Goal: Obtain resource: Download file/media

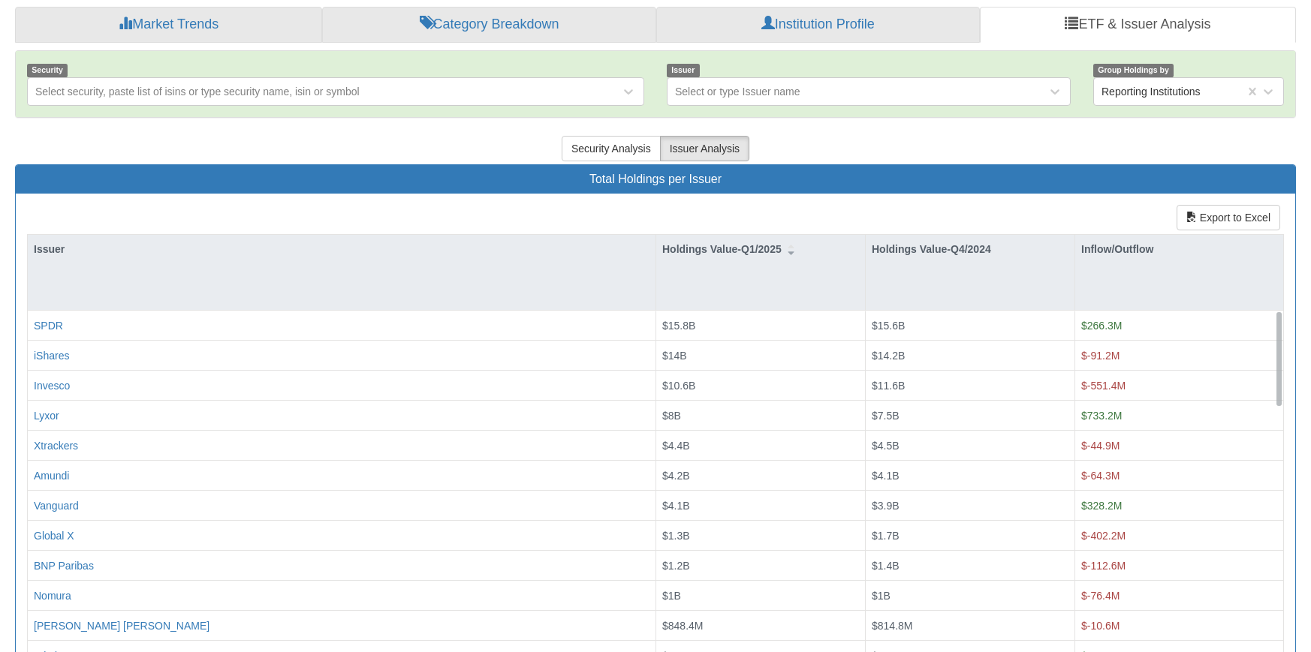
scroll to position [320, 0]
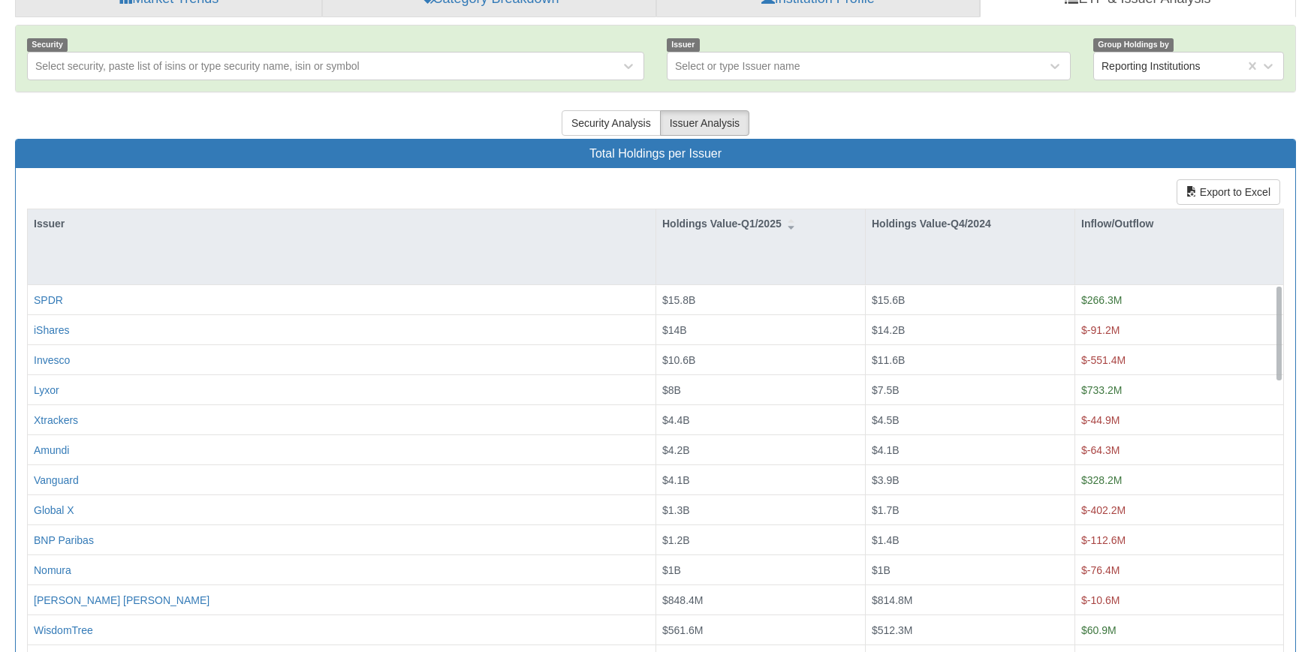
click at [354, 168] on div "Export to Excel Issuer Holdings Value-Q1/2025 Holdings Value-Q4/2024 Inflow/Out…" at bounding box center [655, 419] width 1279 height 502
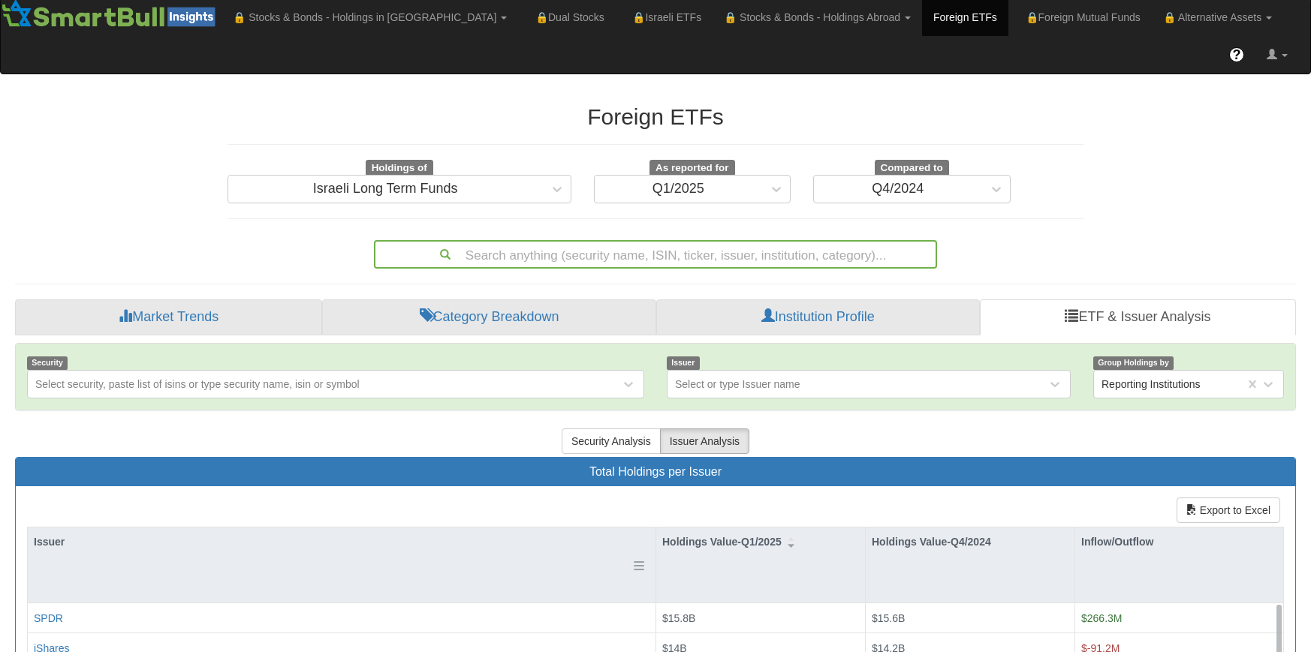
scroll to position [0, 0]
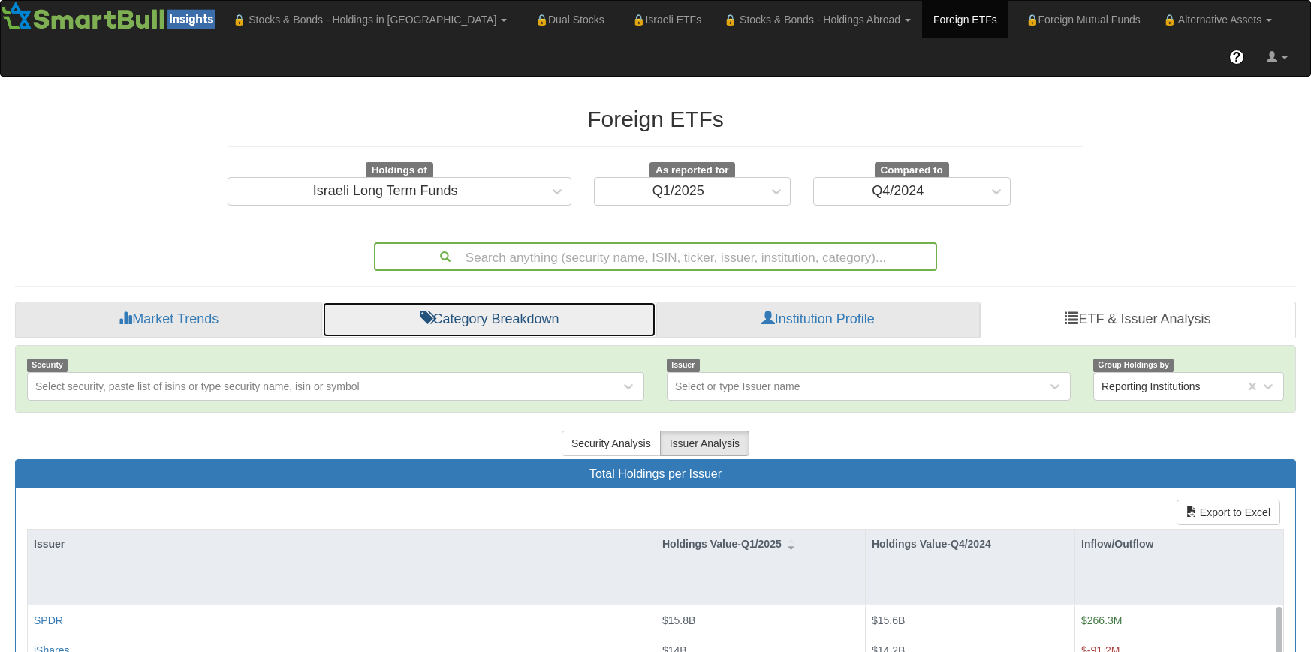
click at [526, 302] on link "Category Breakdown" at bounding box center [488, 320] width 333 height 36
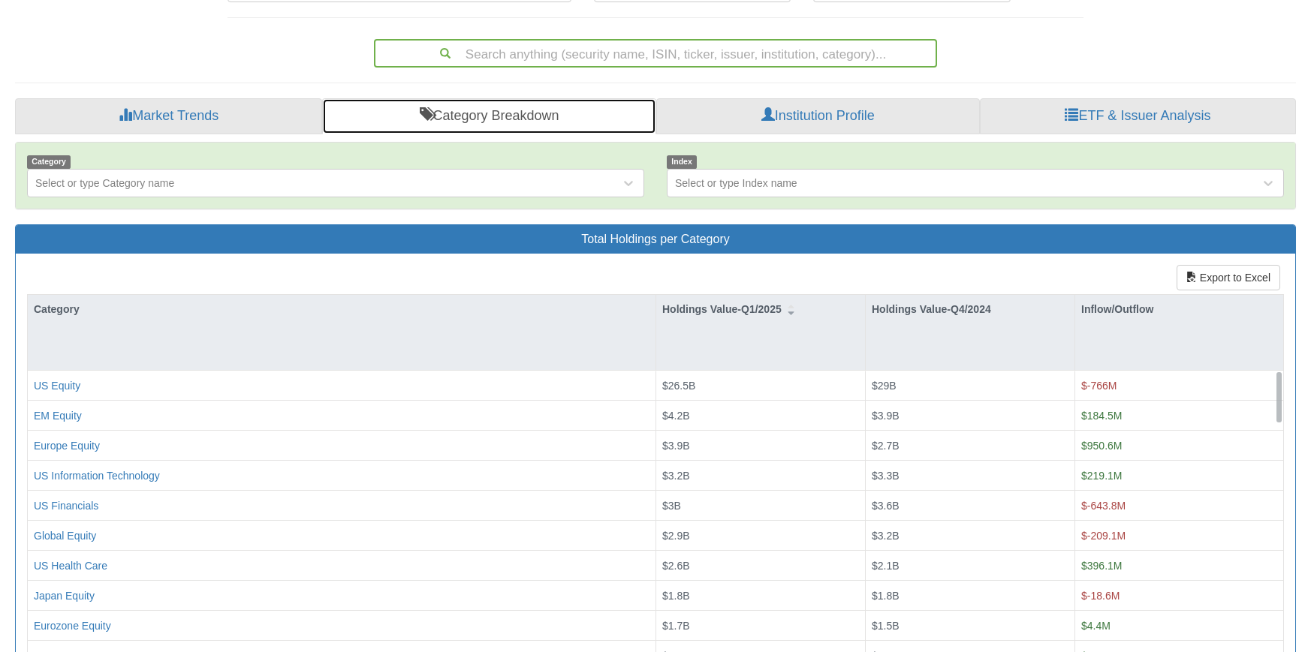
scroll to position [225, 0]
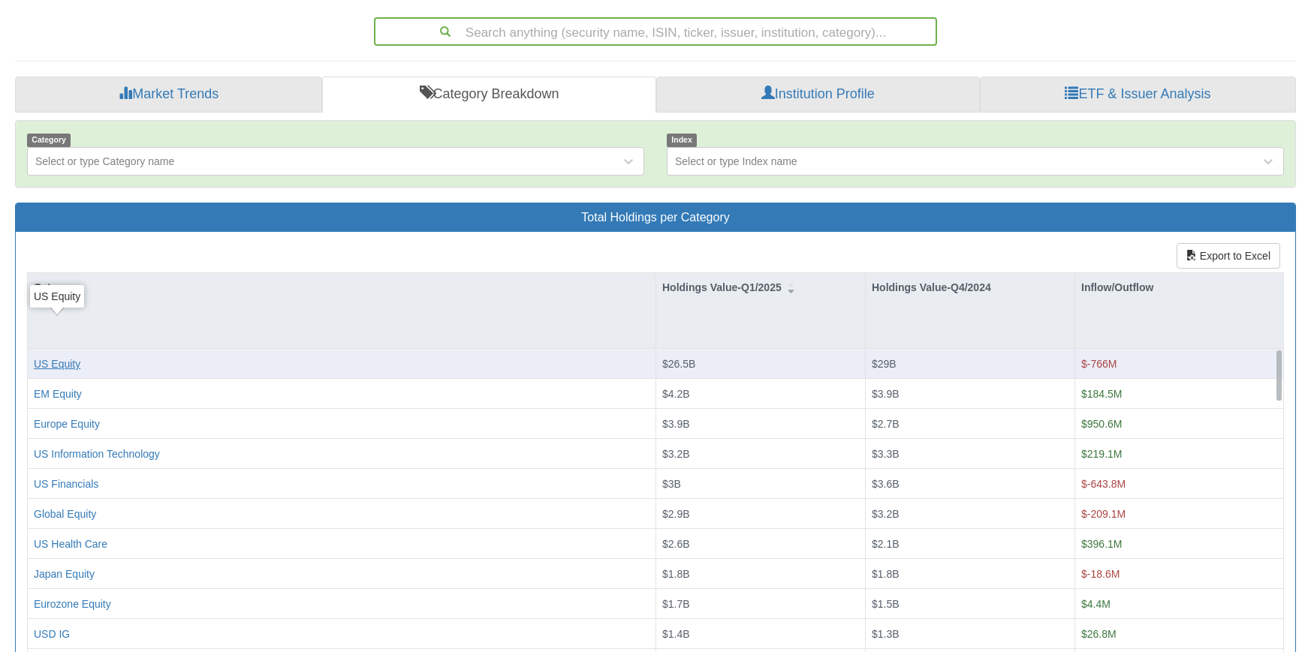
click at [62, 357] on div "US Equity" at bounding box center [57, 364] width 47 height 15
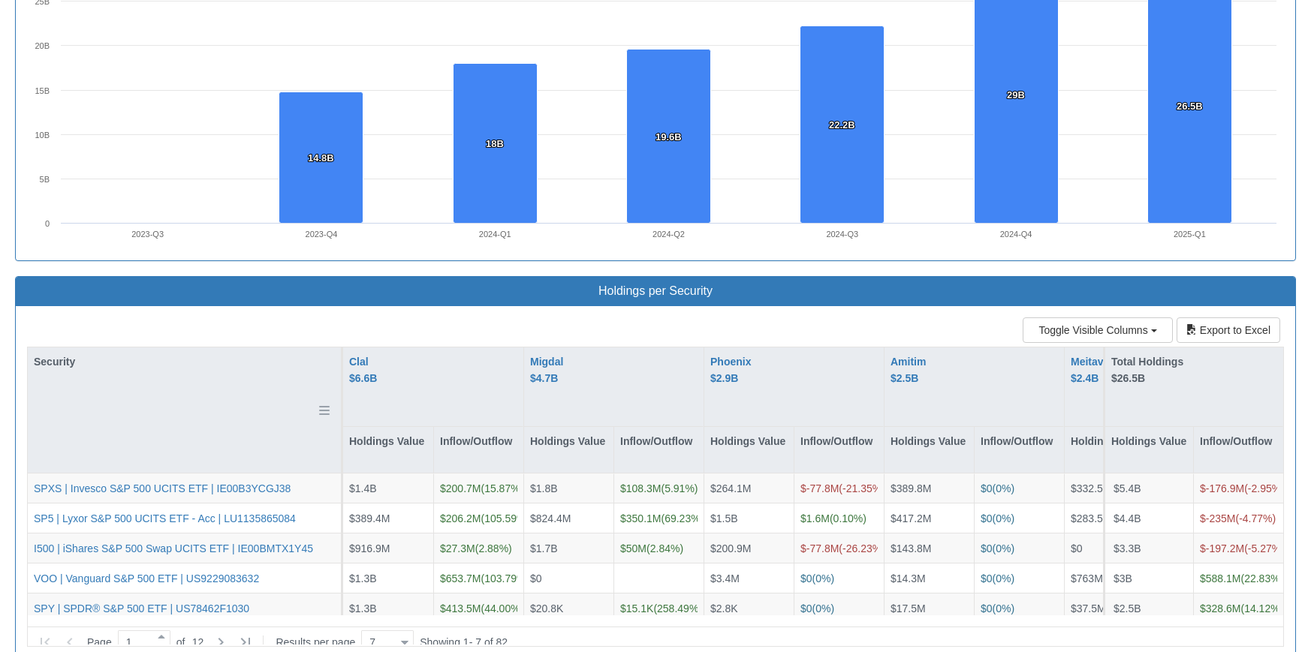
scroll to position [1201, 0]
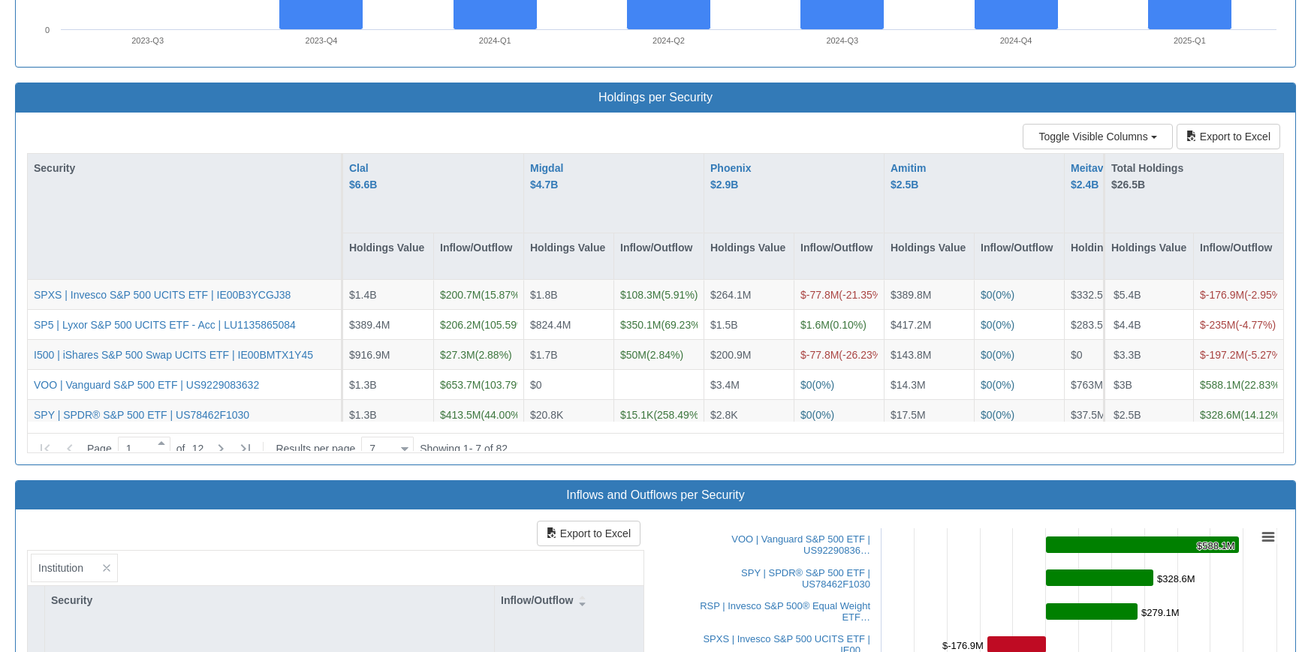
click at [348, 124] on div "Toggle Visible Columns Units Export to Excel Security Clal $6.6B Holdings Value…" at bounding box center [655, 289] width 1256 height 330
click at [408, 439] on div at bounding box center [405, 449] width 8 height 20
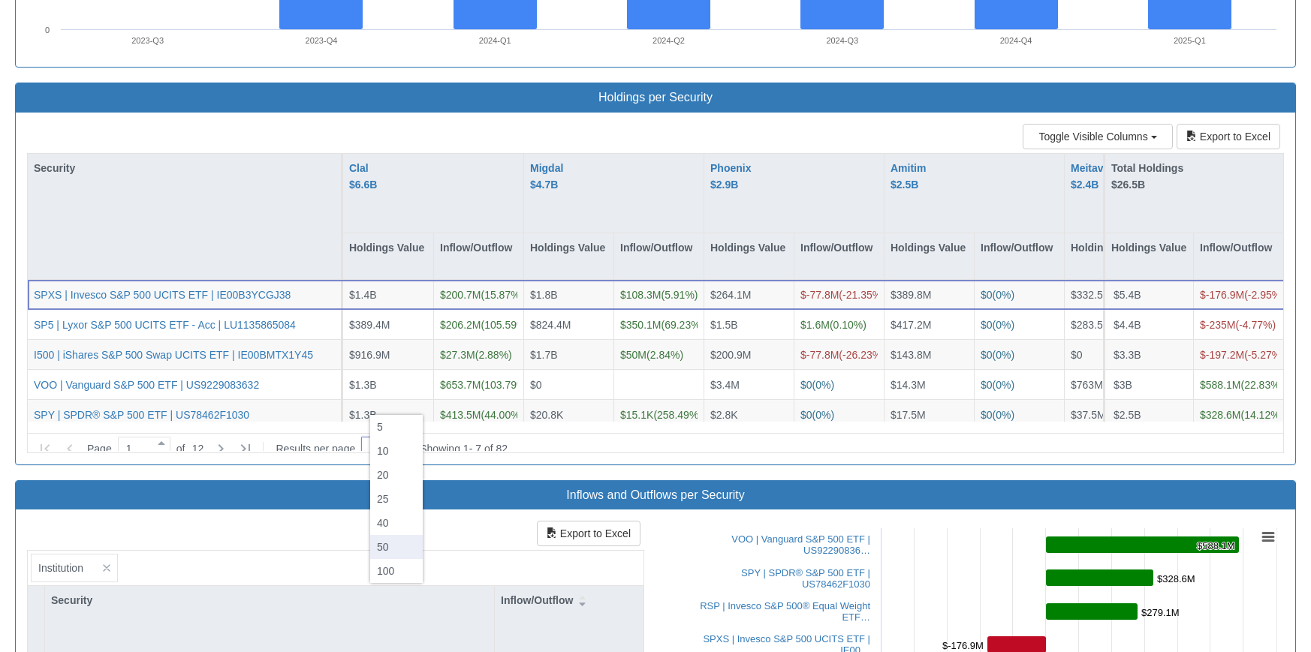
click at [396, 549] on div "50" at bounding box center [396, 547] width 53 height 24
type input "50"
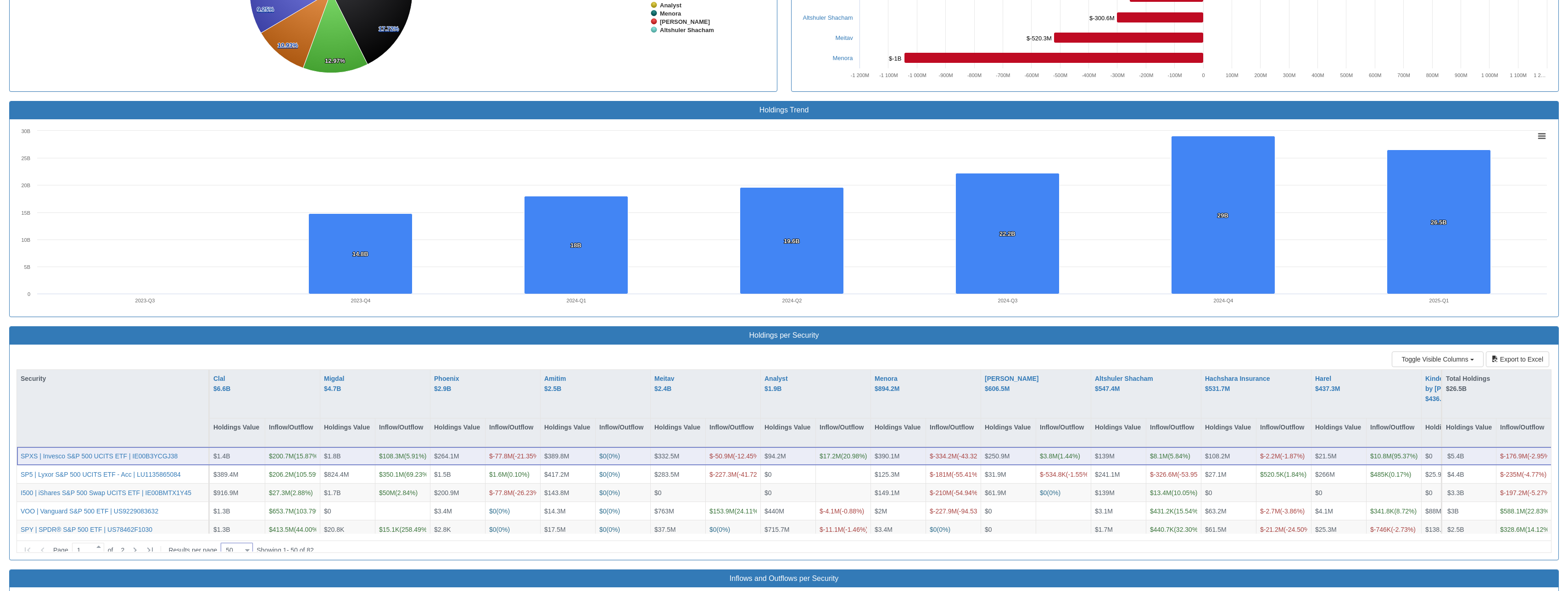
scroll to position [659, 0]
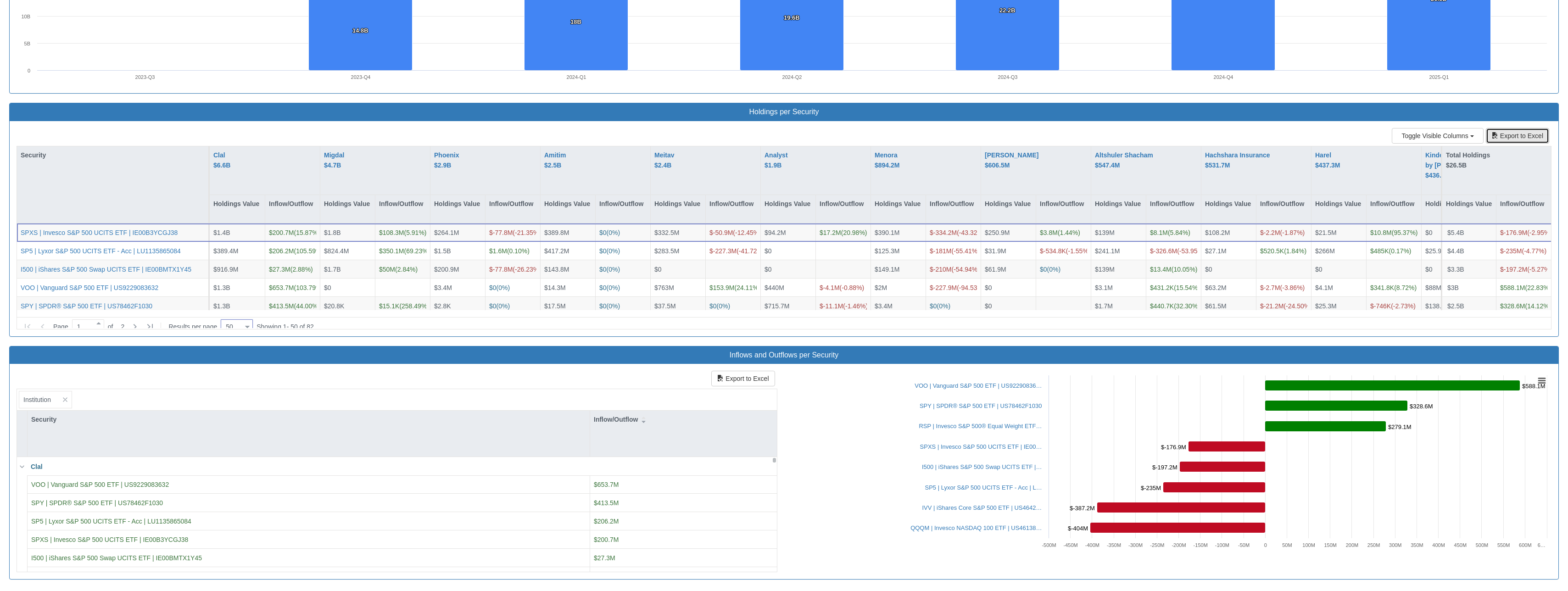
click at [801, 140] on button "Export to Excel" at bounding box center [1517, 136] width 64 height 16
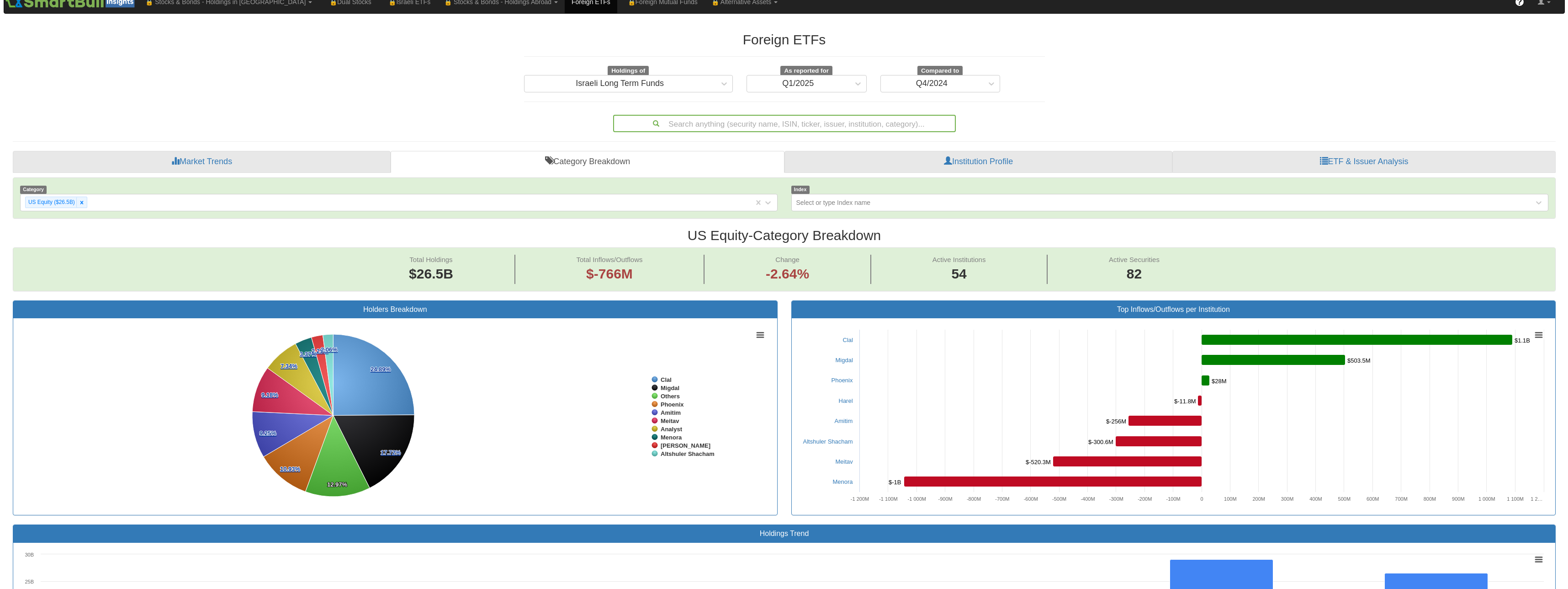
scroll to position [0, 0]
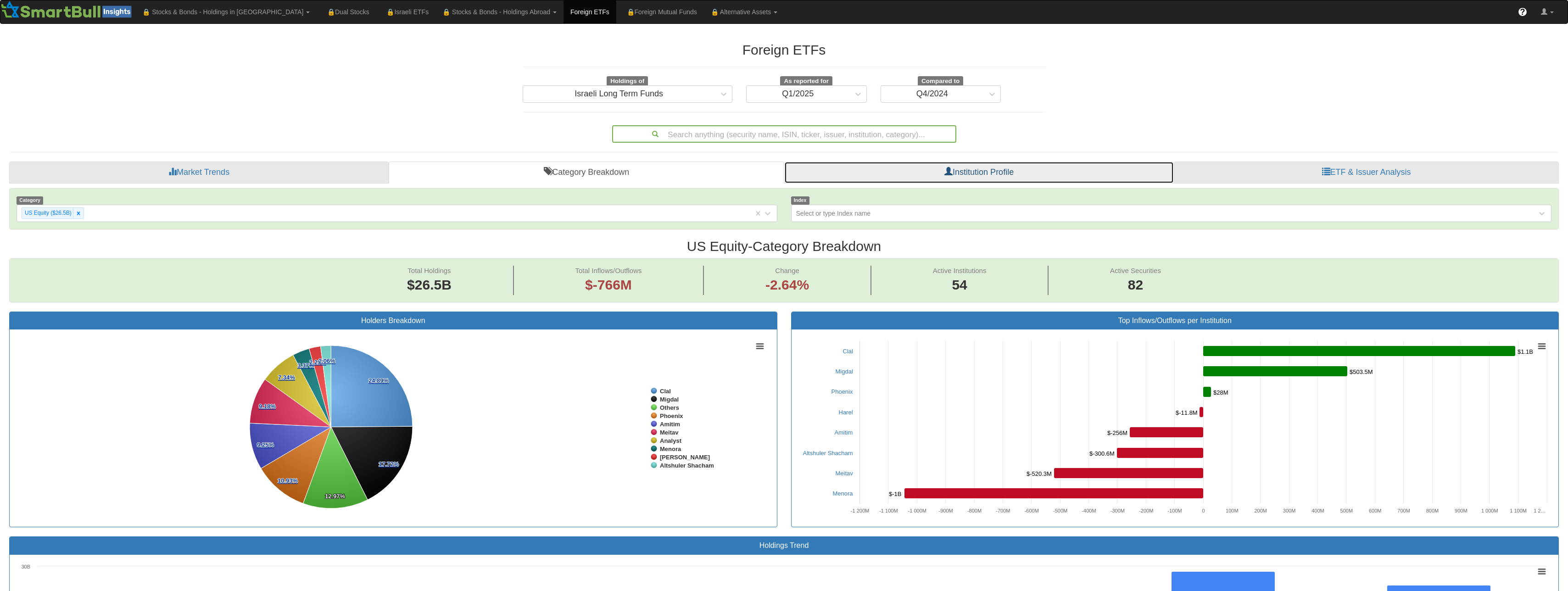
click at [801, 171] on link "Institution Profile" at bounding box center [979, 172] width 389 height 22
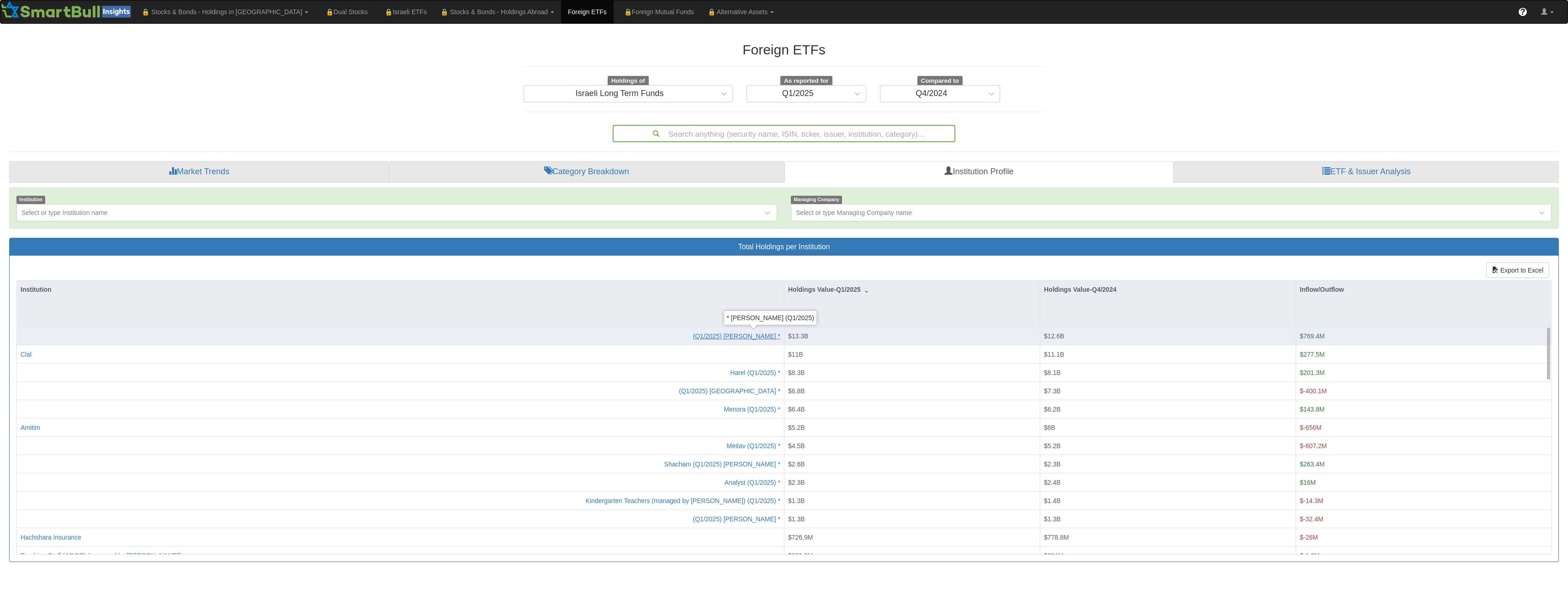
click at [754, 334] on div "* [PERSON_NAME] (Q1/2025)" at bounding box center [737, 336] width 87 height 9
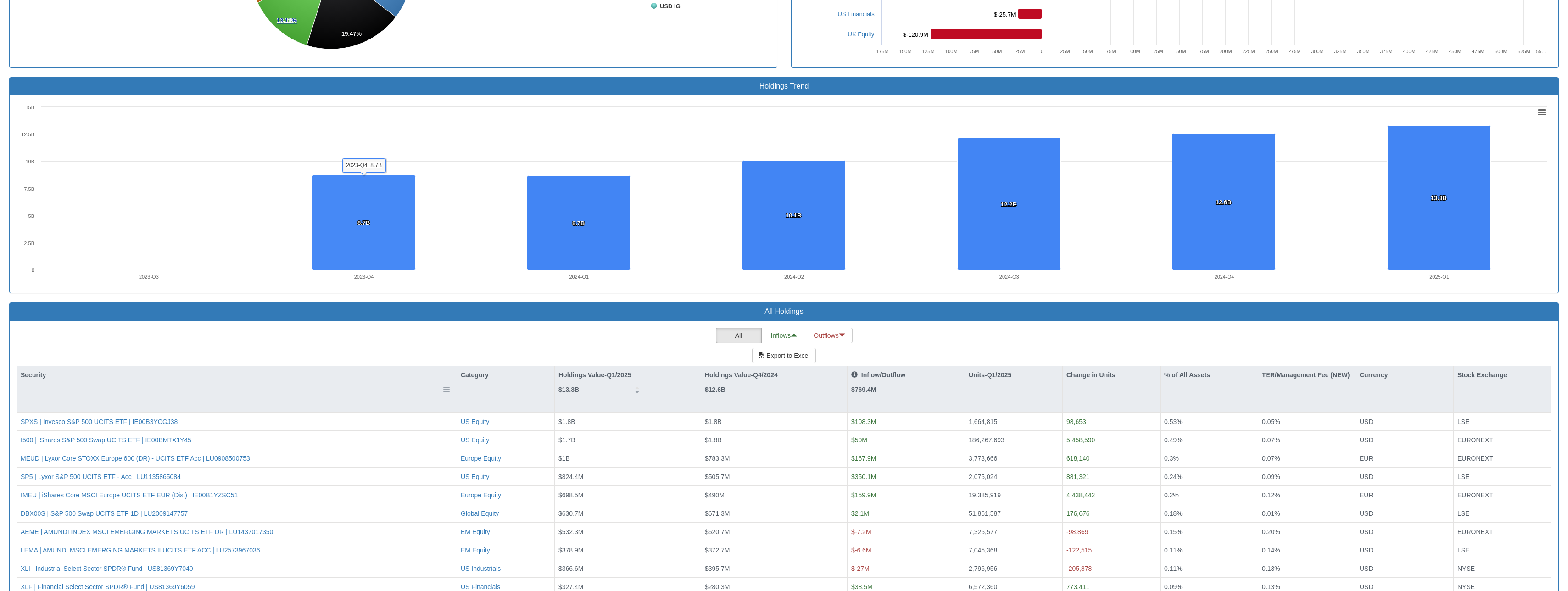
scroll to position [551, 0]
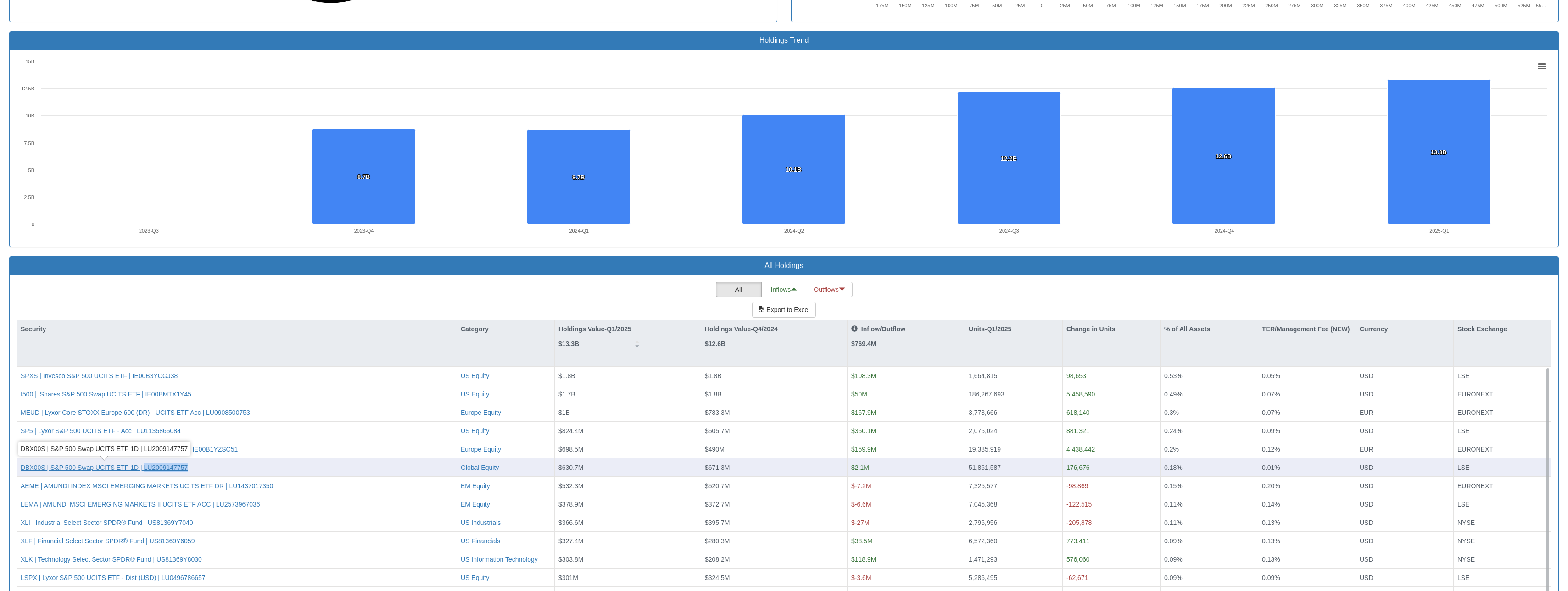
drag, startPoint x: 191, startPoint y: 466, endPoint x: 144, endPoint y: 469, distance: 47.1
click at [144, 398] on div "DBX00S | S&P 500 Swap UCITS ETF 1D | LU2009147757" at bounding box center [237, 467] width 432 height 9
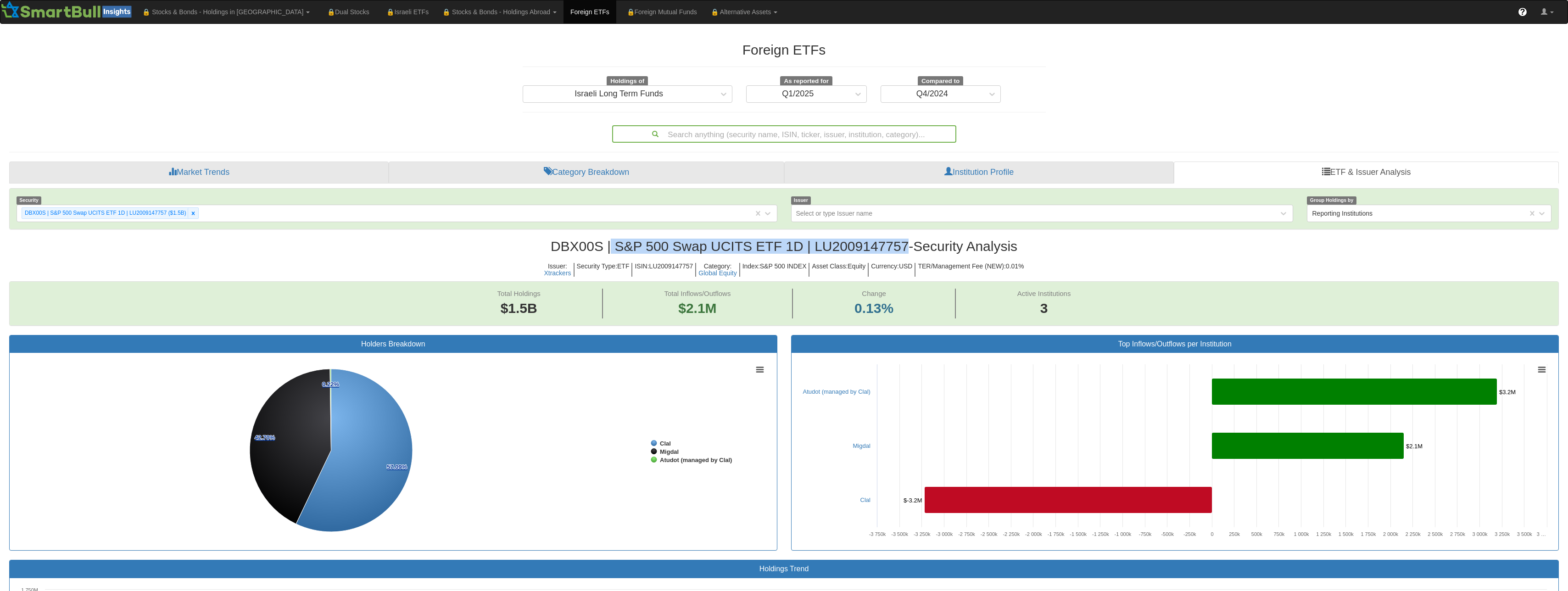
drag, startPoint x: 608, startPoint y: 248, endPoint x: 903, endPoint y: 247, distance: 295.0
click at [801, 247] on h2 "DBX00S | S&P 500 Swap UCITS ETF 1D | LU2009147757 - Security Analysis" at bounding box center [784, 246] width 1550 height 15
copy h2 "S&P 500 Swap UCITS ETF 1D | LU2009147757"
drag, startPoint x: 547, startPoint y: 246, endPoint x: 601, endPoint y: 246, distance: 54.0
click at [601, 246] on h2 "DBX00S | S&P 500 Swap UCITS ETF 1D | LU2009147757 - Security Analysis" at bounding box center [784, 246] width 1550 height 15
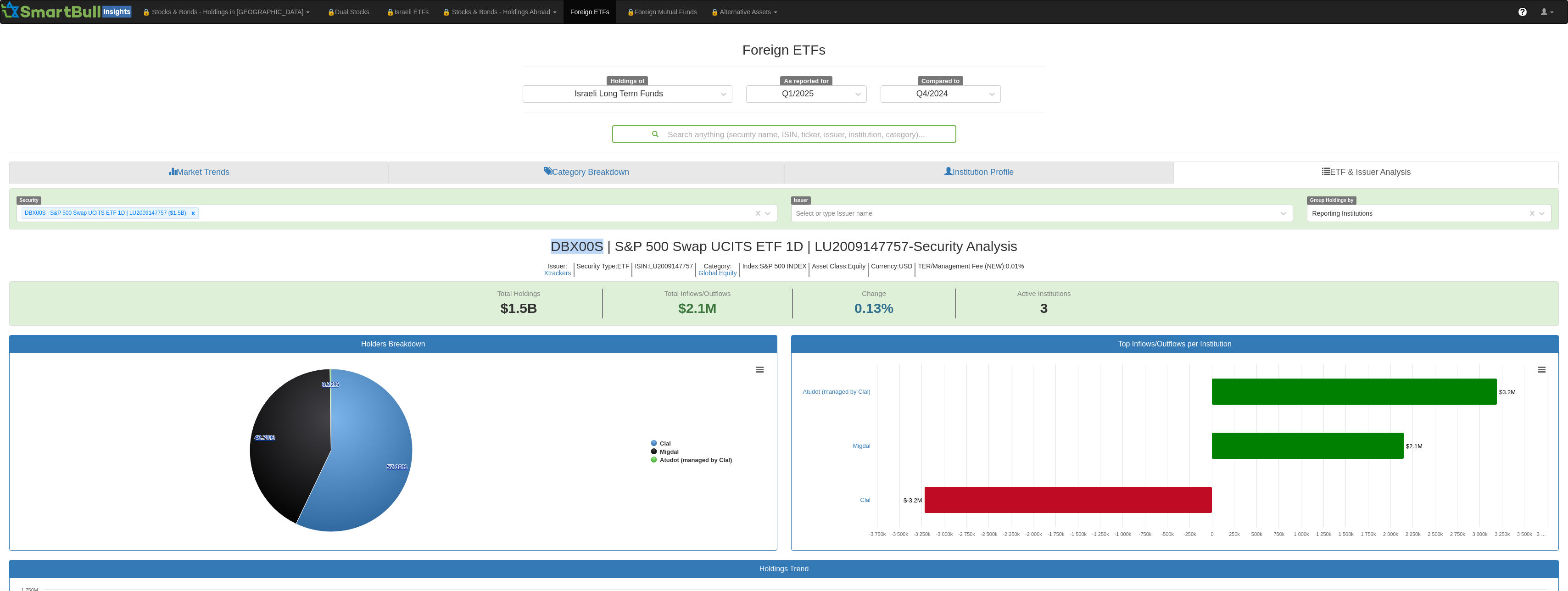
copy h2 "DBX00S"
drag, startPoint x: 612, startPoint y: 246, endPoint x: 537, endPoint y: 242, distance: 75.1
click at [537, 242] on h2 "DBX00S | S&P 500 Swap UCITS ETF 1D | LU2009147757 - Security Analysis" at bounding box center [784, 246] width 1550 height 15
copy h2 "DBX00S |"
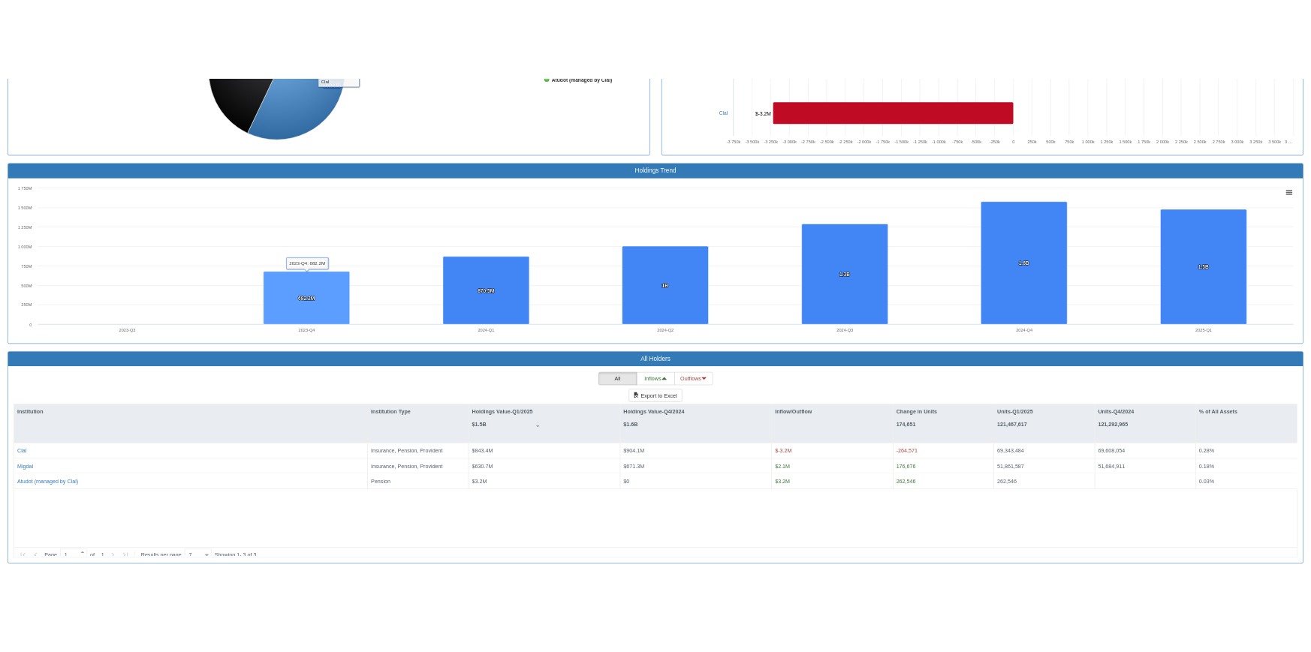
scroll to position [751, 0]
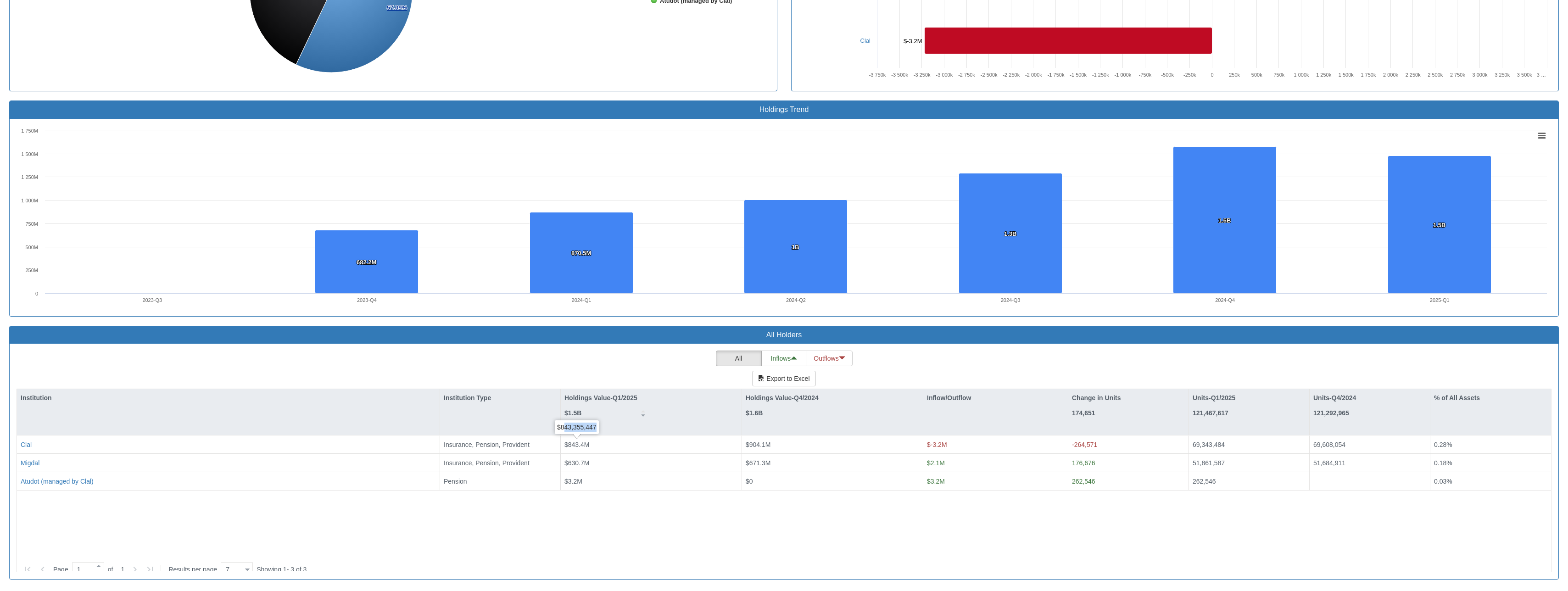
drag, startPoint x: 565, startPoint y: 428, endPoint x: 597, endPoint y: 428, distance: 32.0
click at [597, 398] on div "$843,355,447" at bounding box center [576, 427] width 44 height 14
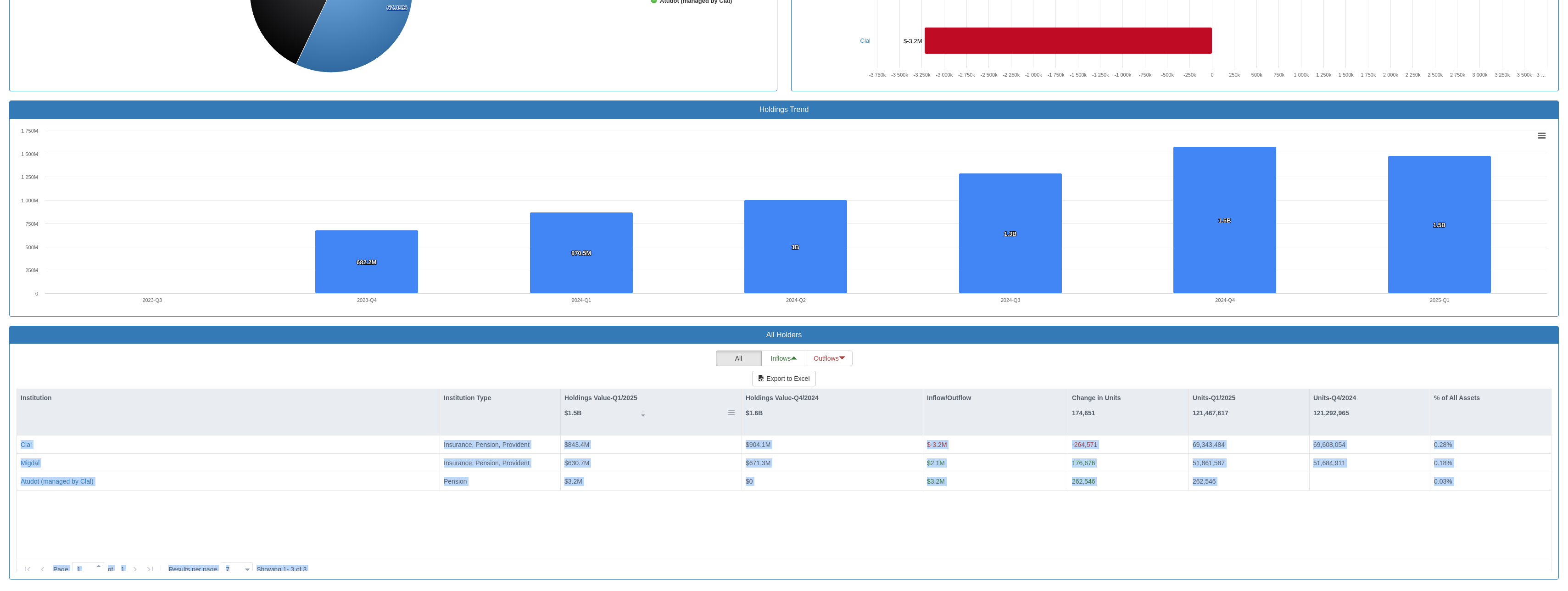
drag, startPoint x: 597, startPoint y: 428, endPoint x: 614, endPoint y: 431, distance: 17.3
click at [614, 398] on body "Toggle navigation 🔒 Stocks & Bonds - Holdings in [GEOGRAPHIC_DATA] Stocks Bonds…" at bounding box center [784, 65] width 1568 height 1048
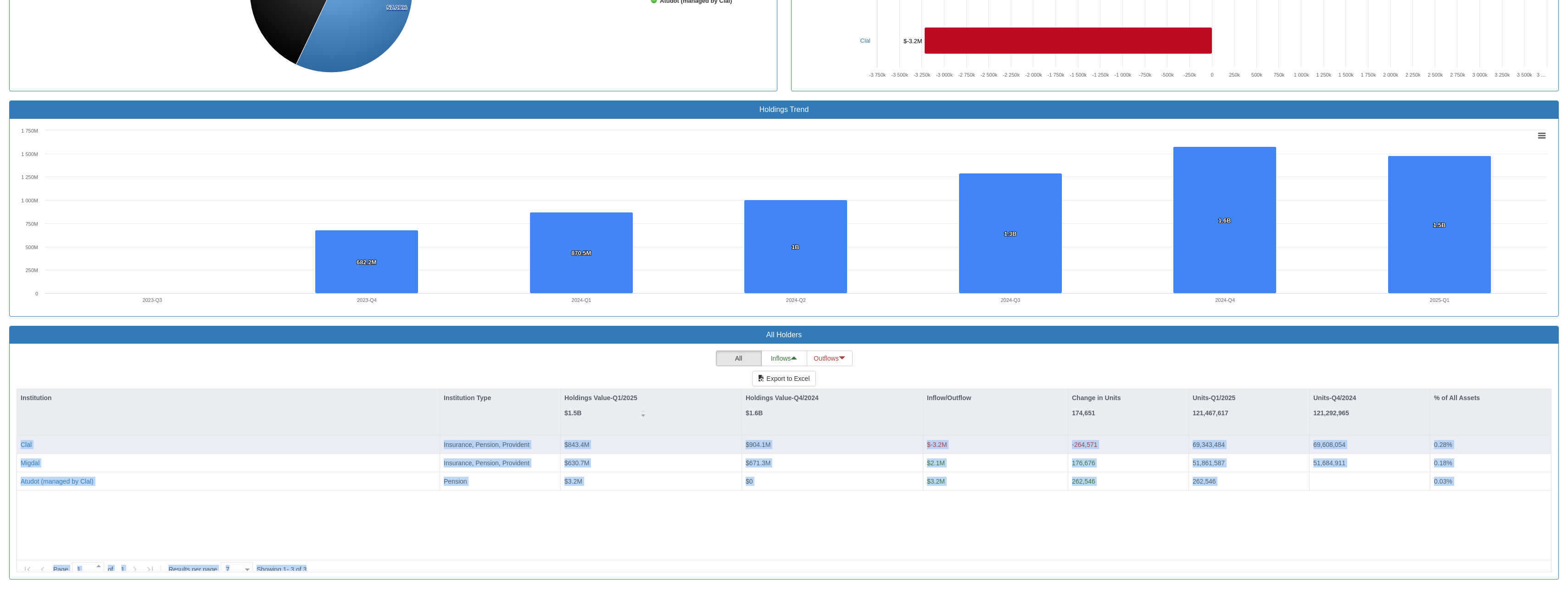
drag, startPoint x: 614, startPoint y: 431, endPoint x: 580, endPoint y: 444, distance: 36.4
click at [580, 398] on span "$843.4M" at bounding box center [576, 444] width 25 height 7
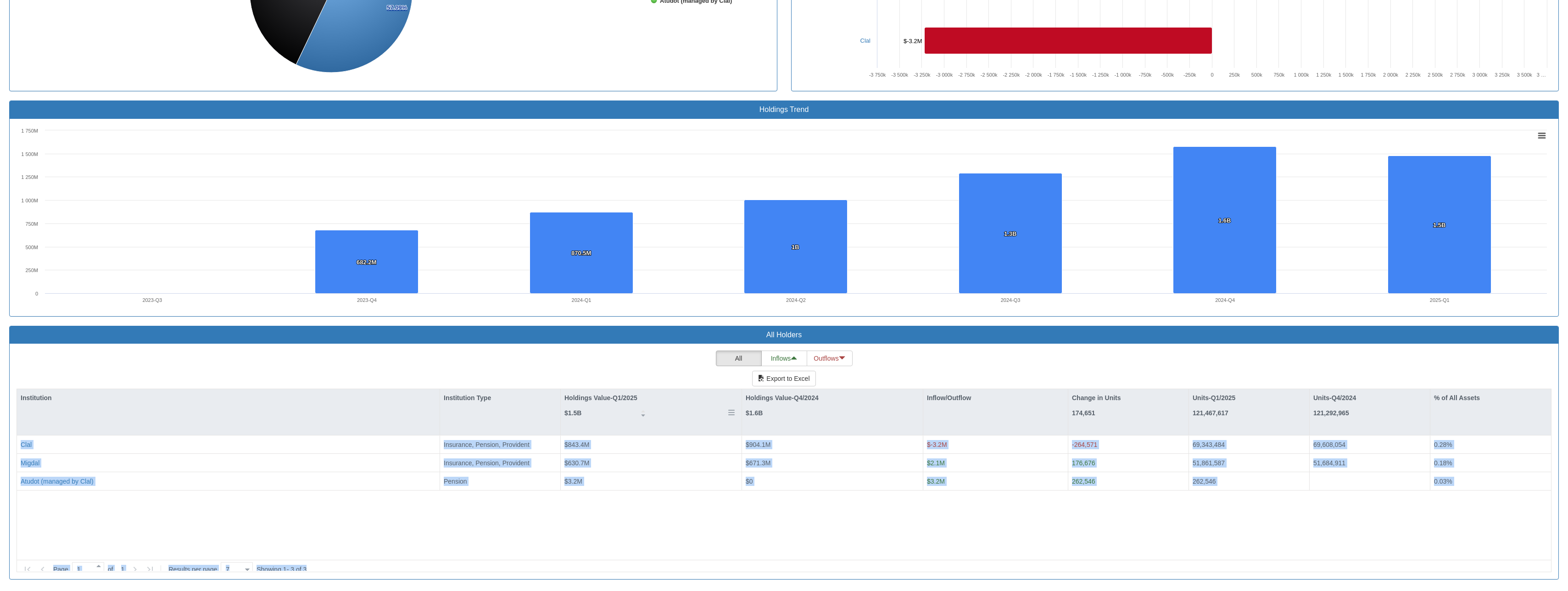
drag, startPoint x: 561, startPoint y: 426, endPoint x: 586, endPoint y: 426, distance: 25.0
click at [586, 398] on body "Toggle navigation 🔒 Stocks & Bonds - Holdings in [GEOGRAPHIC_DATA] Stocks Bonds…" at bounding box center [784, 65] width 1568 height 1048
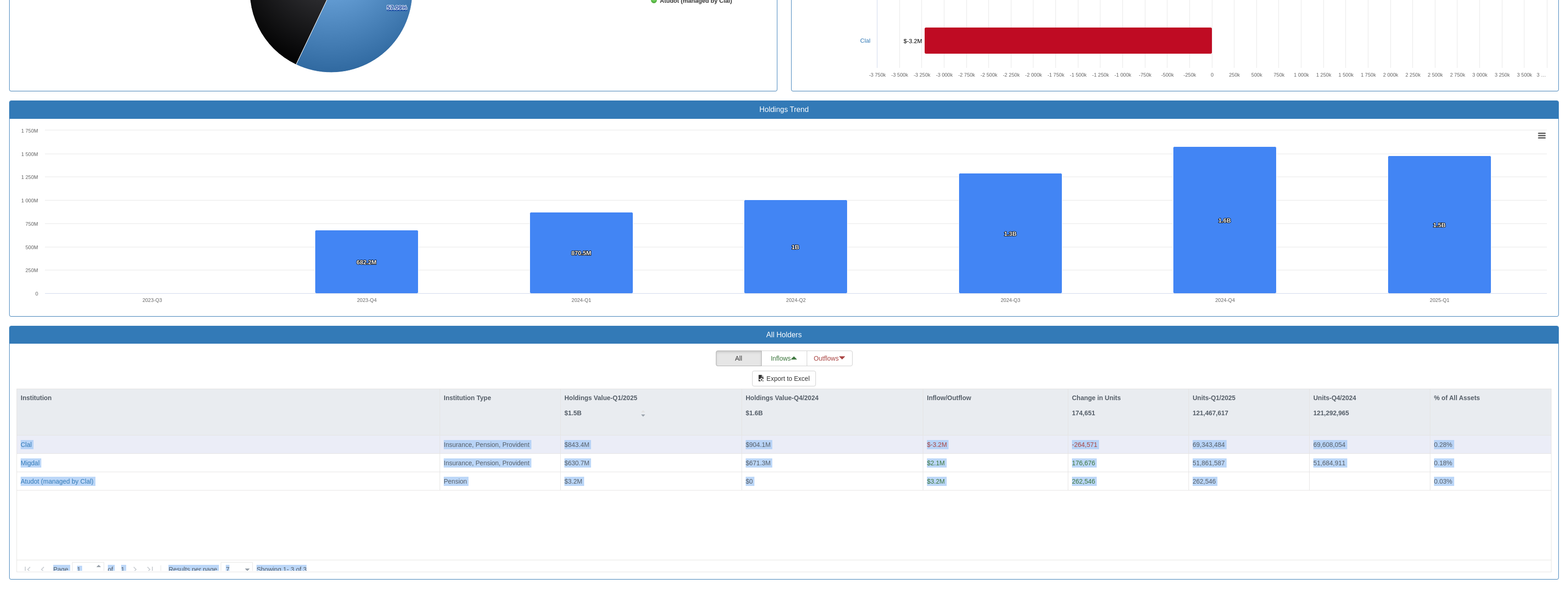
drag, startPoint x: 586, startPoint y: 426, endPoint x: 600, endPoint y: 451, distance: 28.7
click at [600, 398] on div "$843.4M" at bounding box center [650, 444] width 181 height 18
click at [606, 398] on div "$843.4M" at bounding box center [651, 444] width 174 height 9
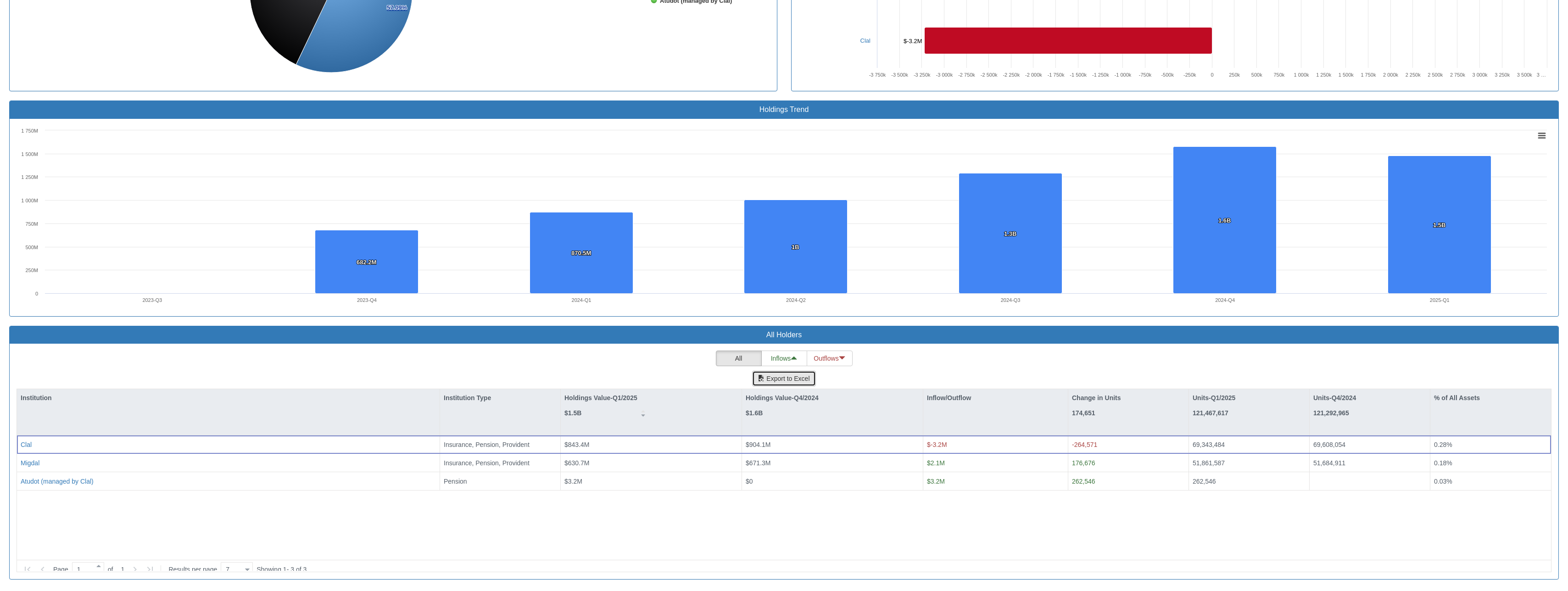
click at [786, 378] on button "Export to Excel" at bounding box center [784, 378] width 64 height 16
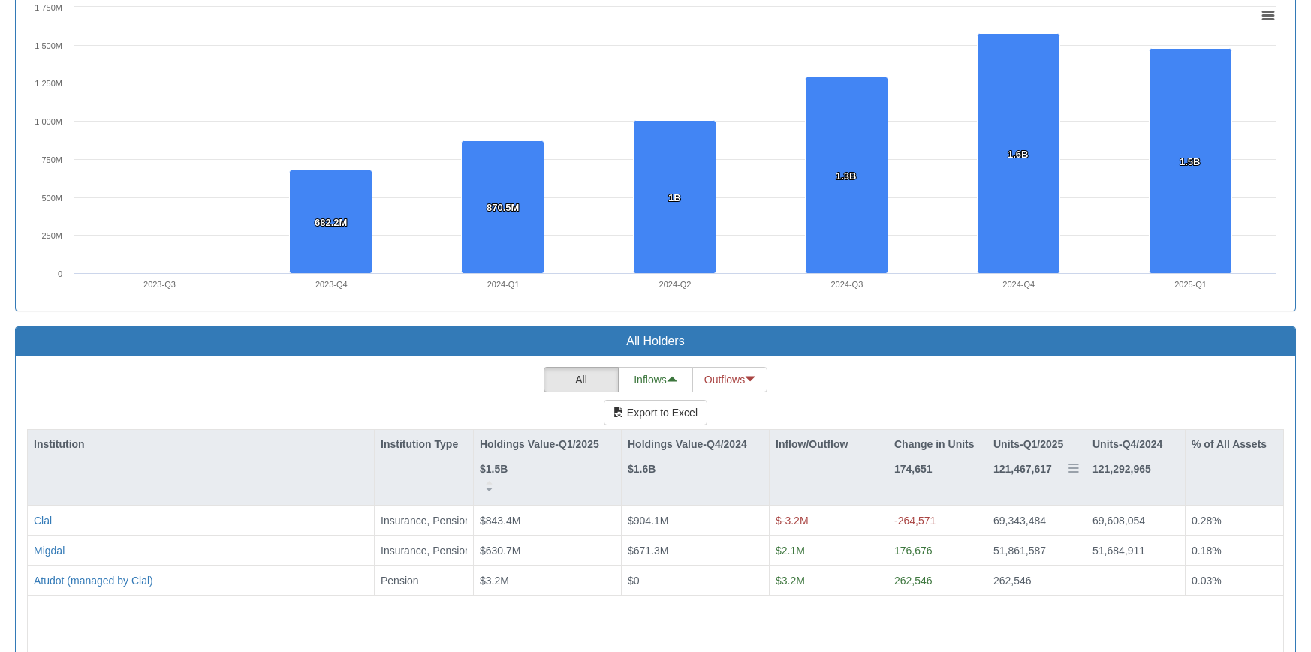
scroll to position [991, 0]
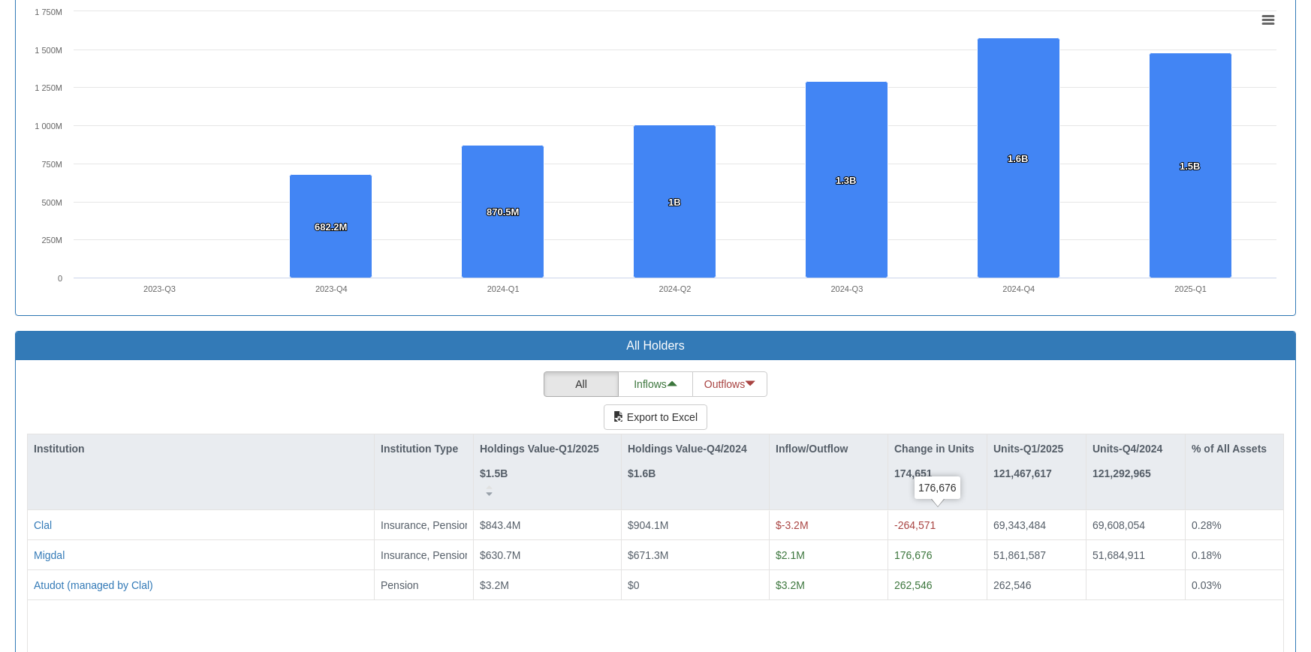
click at [883, 372] on div "All Inflows Outflows Export to Excel Institution Institution Type Holdings Valu…" at bounding box center [655, 553] width 1256 height 363
